Goal: Transaction & Acquisition: Purchase product/service

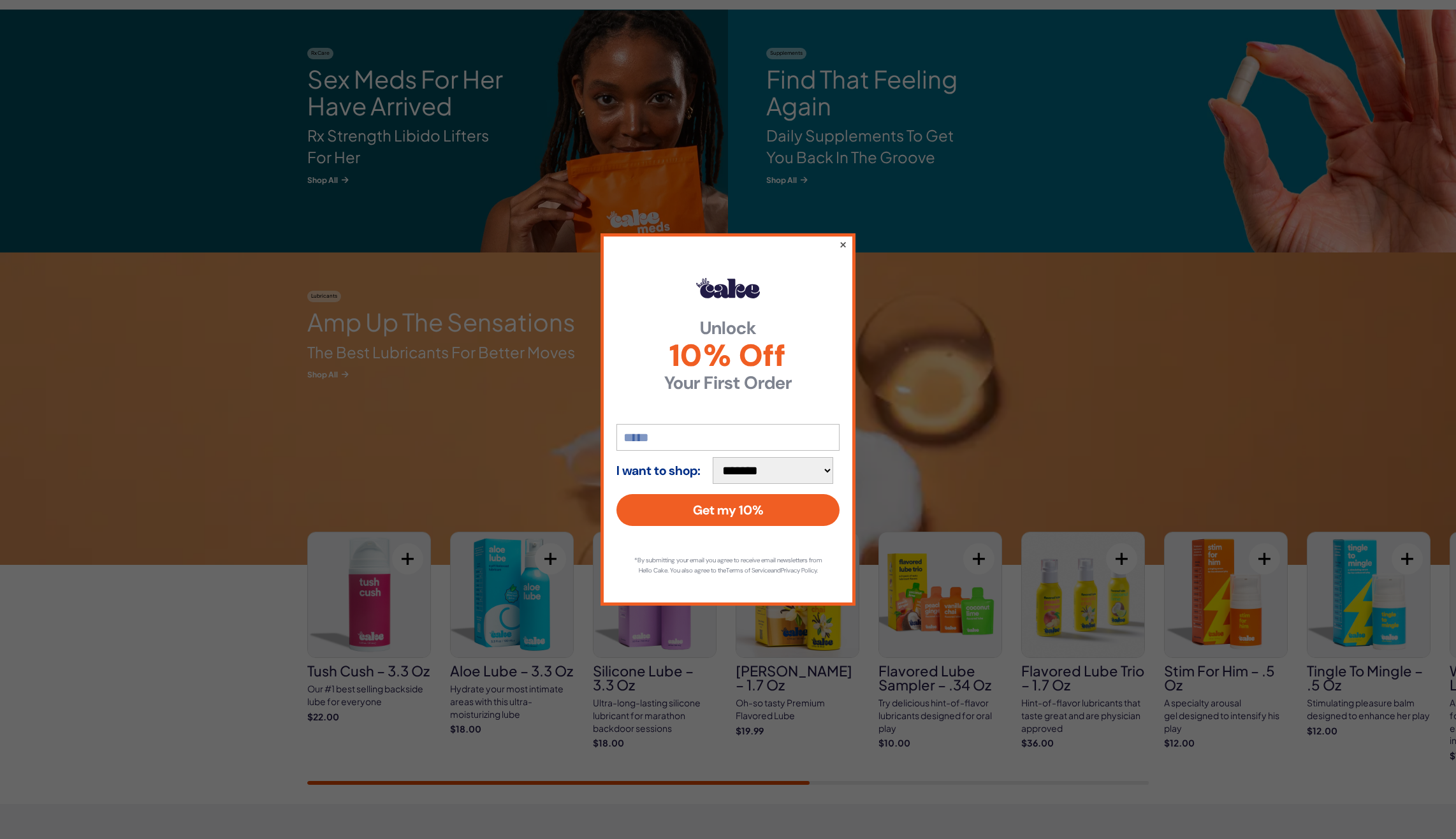
click at [841, 238] on button "×" at bounding box center [843, 244] width 8 height 15
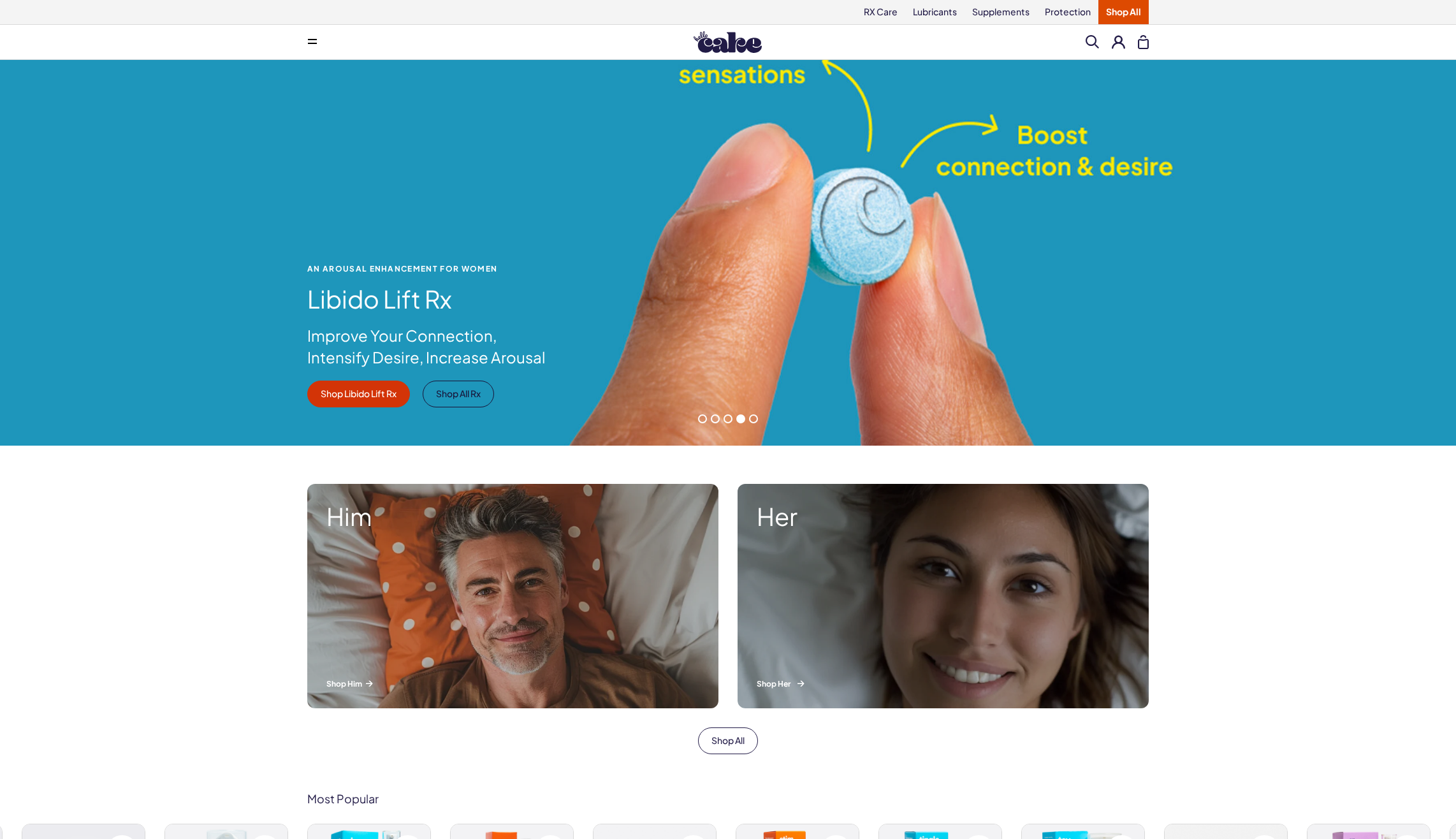
click at [766, 682] on p "Shop Her" at bounding box center [943, 684] width 373 height 11
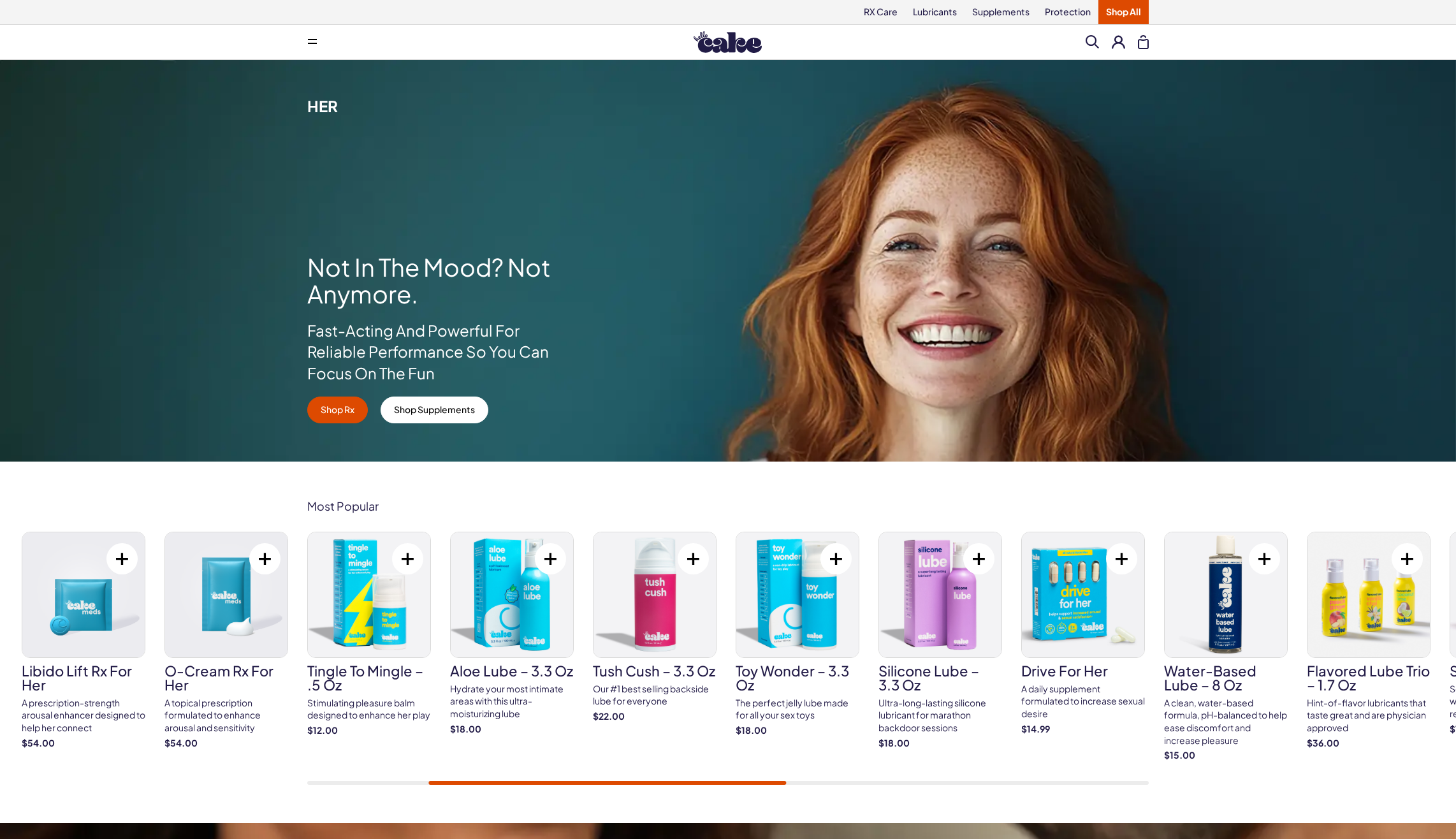
click at [1118, 10] on link "Shop All" at bounding box center [1124, 12] width 51 height 24
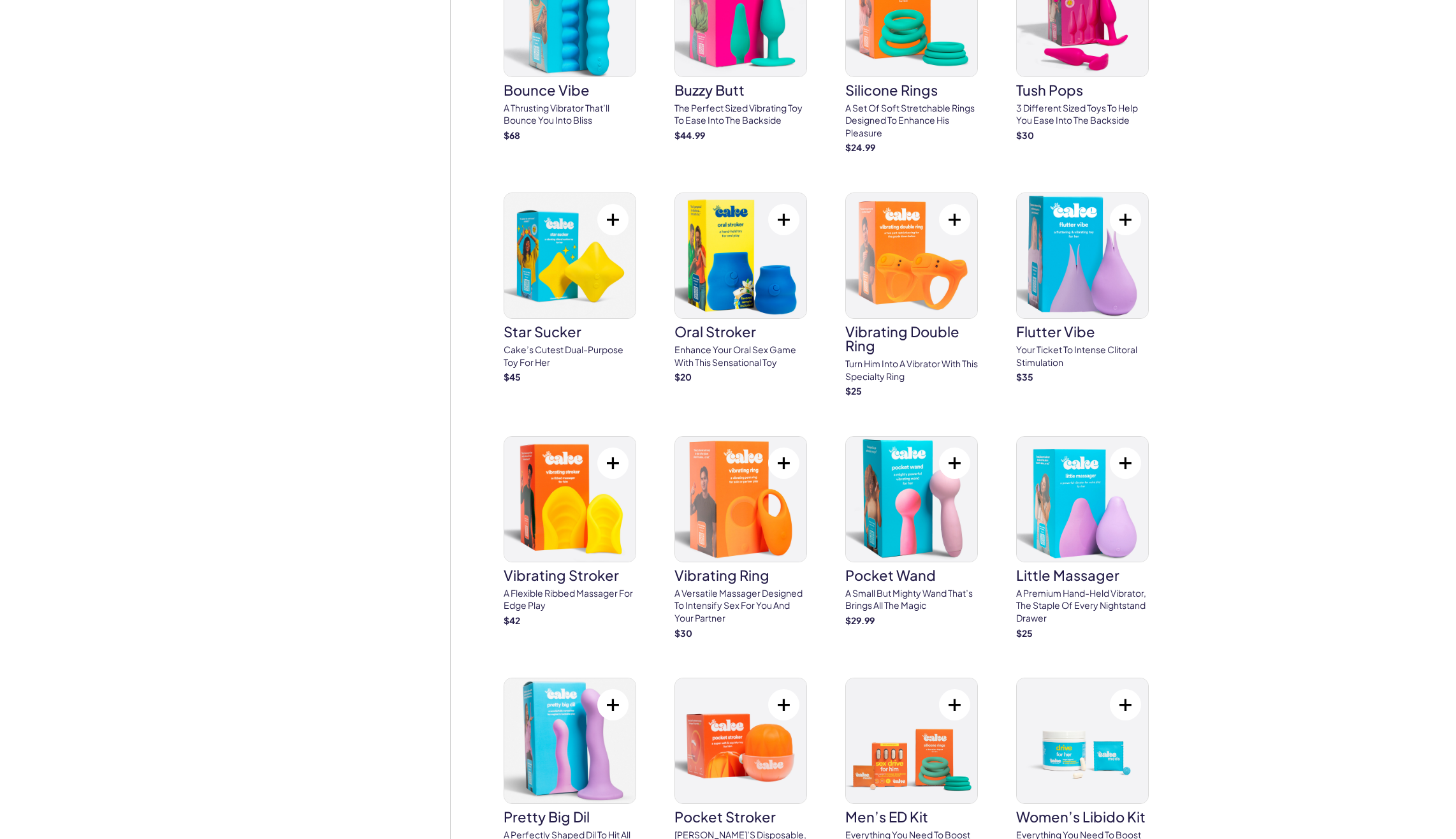
scroll to position [3252, 0]
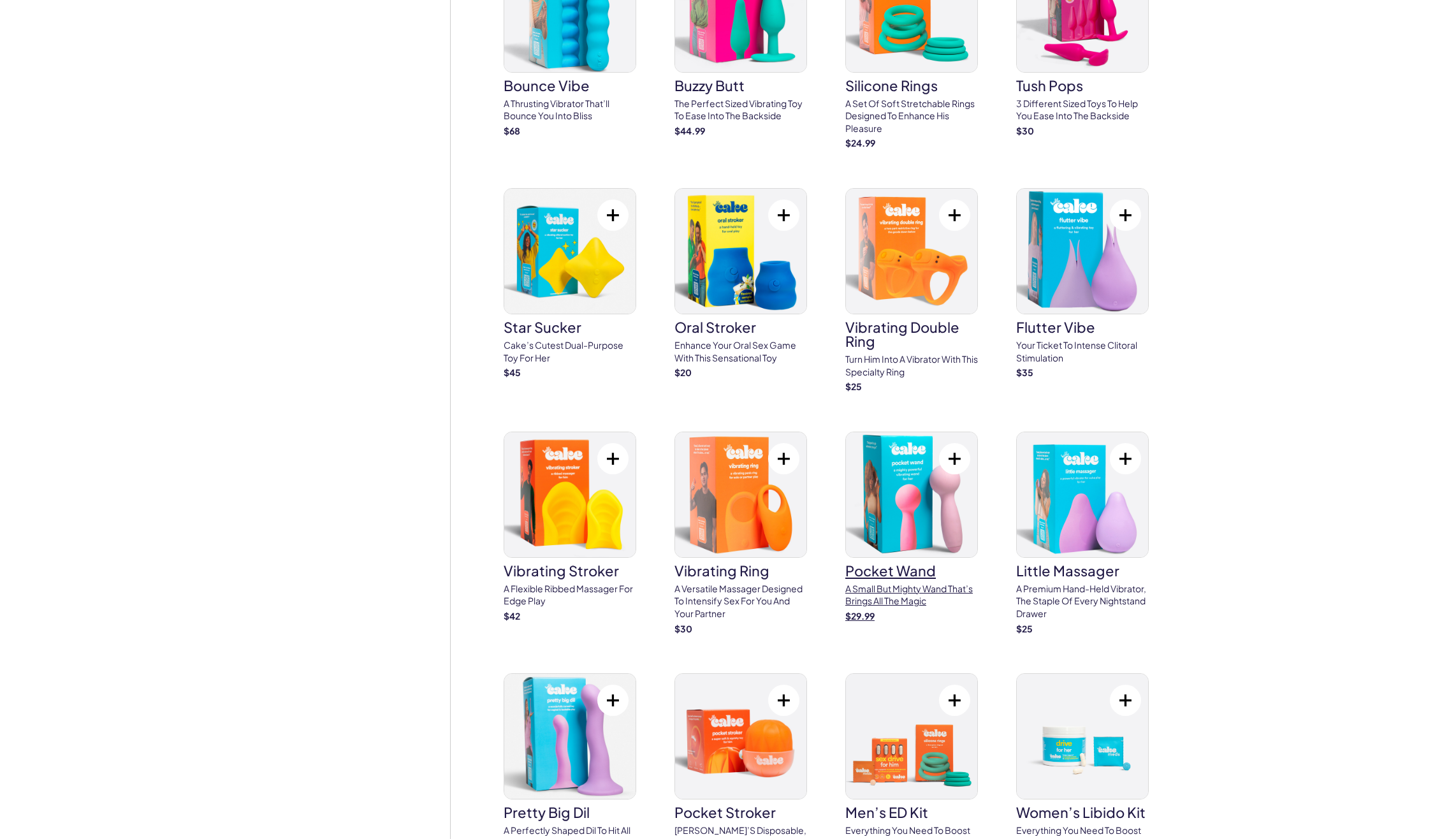
click at [886, 564] on h3 "pocket wand" at bounding box center [912, 571] width 132 height 14
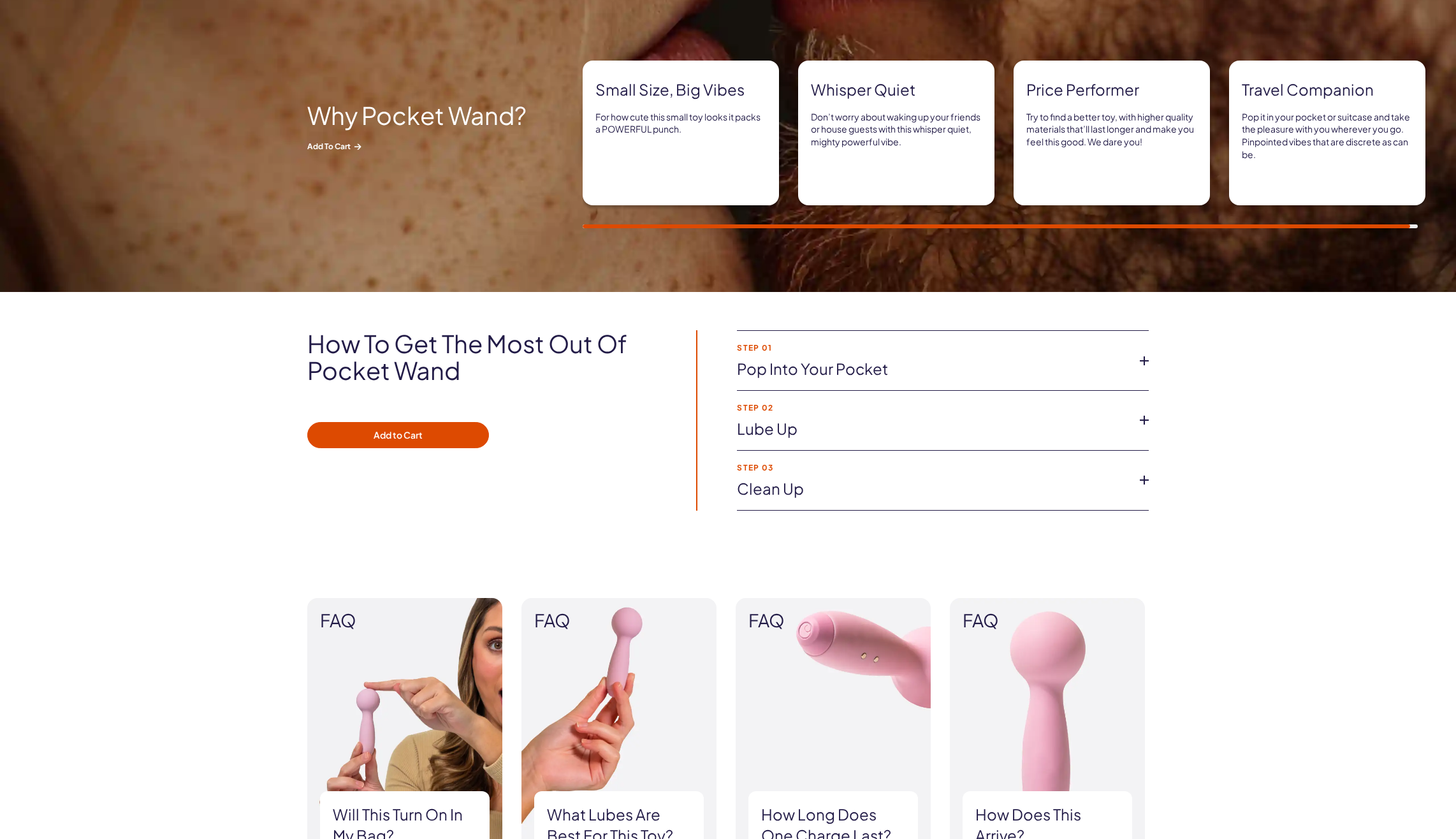
scroll to position [829, 0]
